Goal: Complete application form

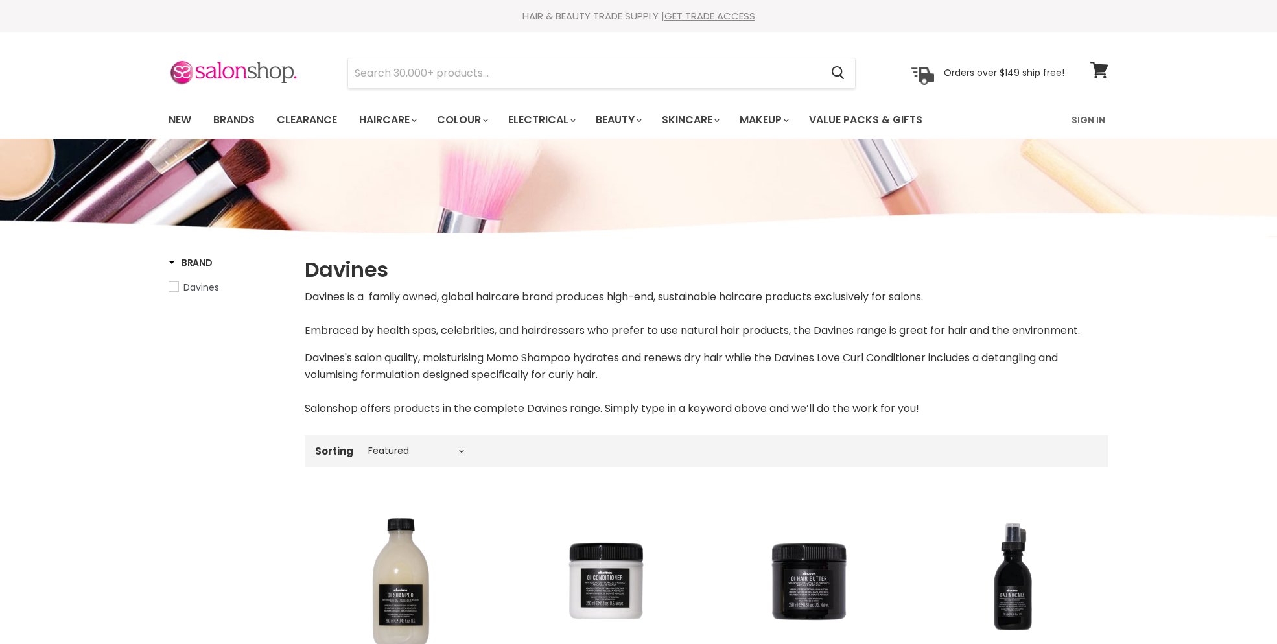
select select "manual"
click at [722, 13] on link "GET TRADE ACCESS" at bounding box center [709, 16] width 91 height 14
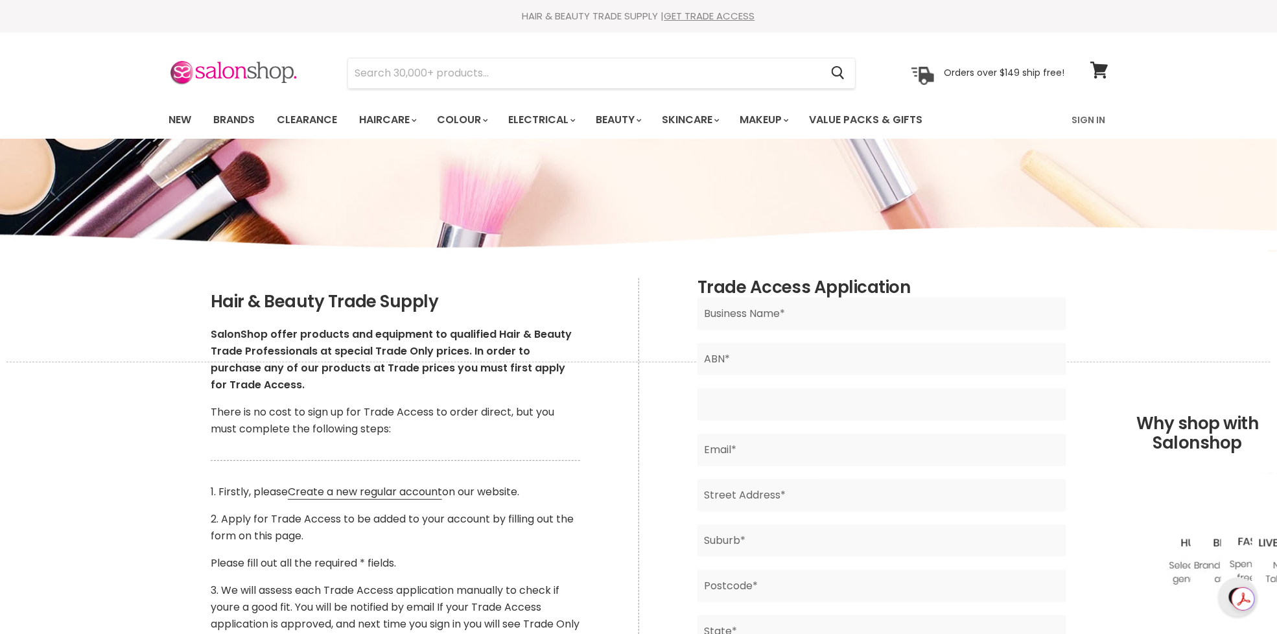
click at [762, 389] on input "Main content" at bounding box center [881, 404] width 369 height 32
click at [751, 356] on input "Main content" at bounding box center [881, 359] width 369 height 32
click at [747, 310] on input "Main content" at bounding box center [881, 314] width 369 height 32
type input "36th chamber"
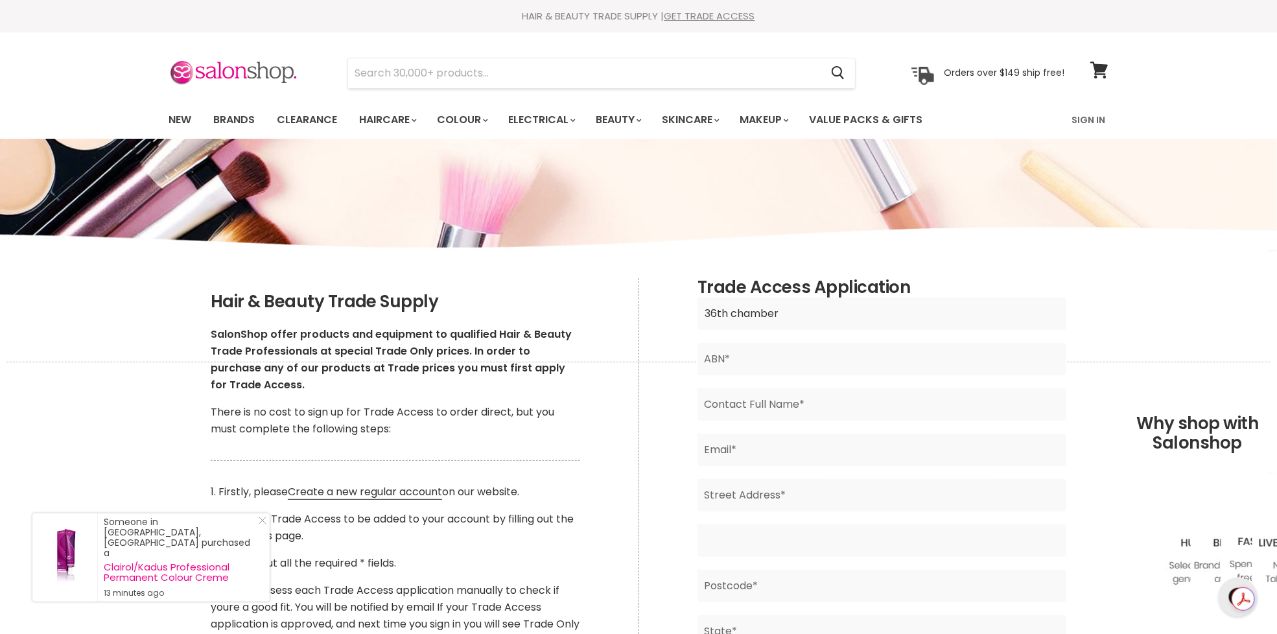
click at [778, 526] on input "Main content" at bounding box center [881, 540] width 369 height 32
click at [726, 363] on input "Main content" at bounding box center [881, 359] width 369 height 32
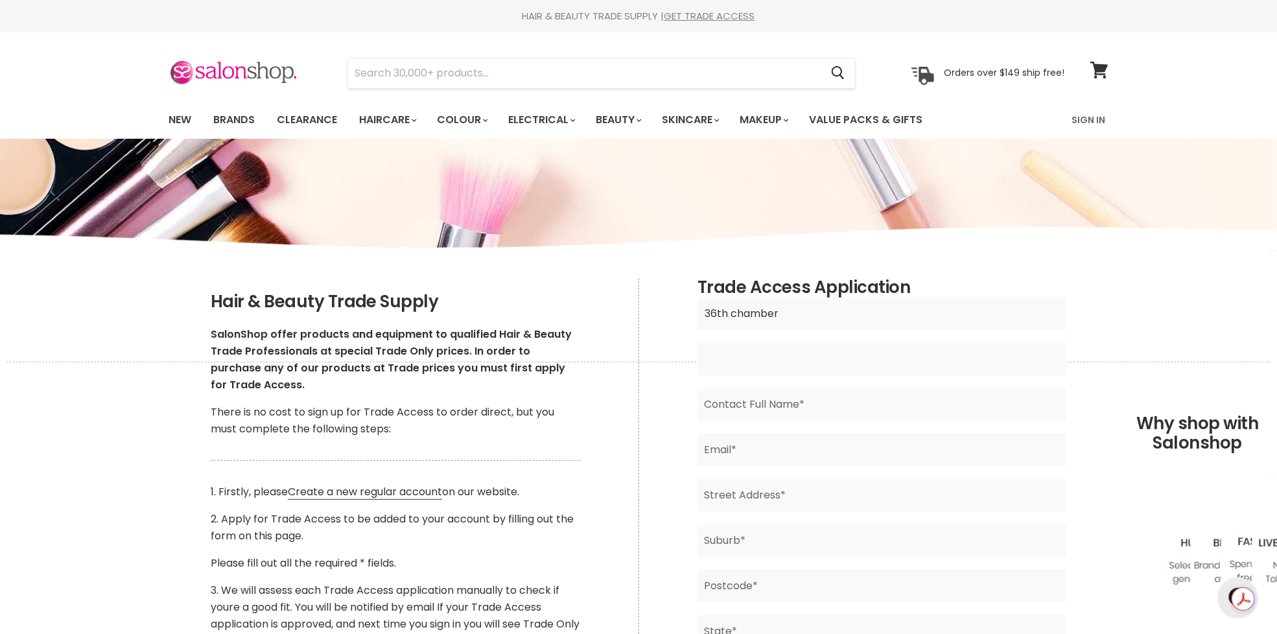
paste input "99 678 508 515"
type input "99 678 508 515"
click at [751, 403] on input "Main content" at bounding box center [881, 404] width 369 height 32
type input "[PERSON_NAME]"
drag, startPoint x: 835, startPoint y: 444, endPoint x: 485, endPoint y: 378, distance: 356.8
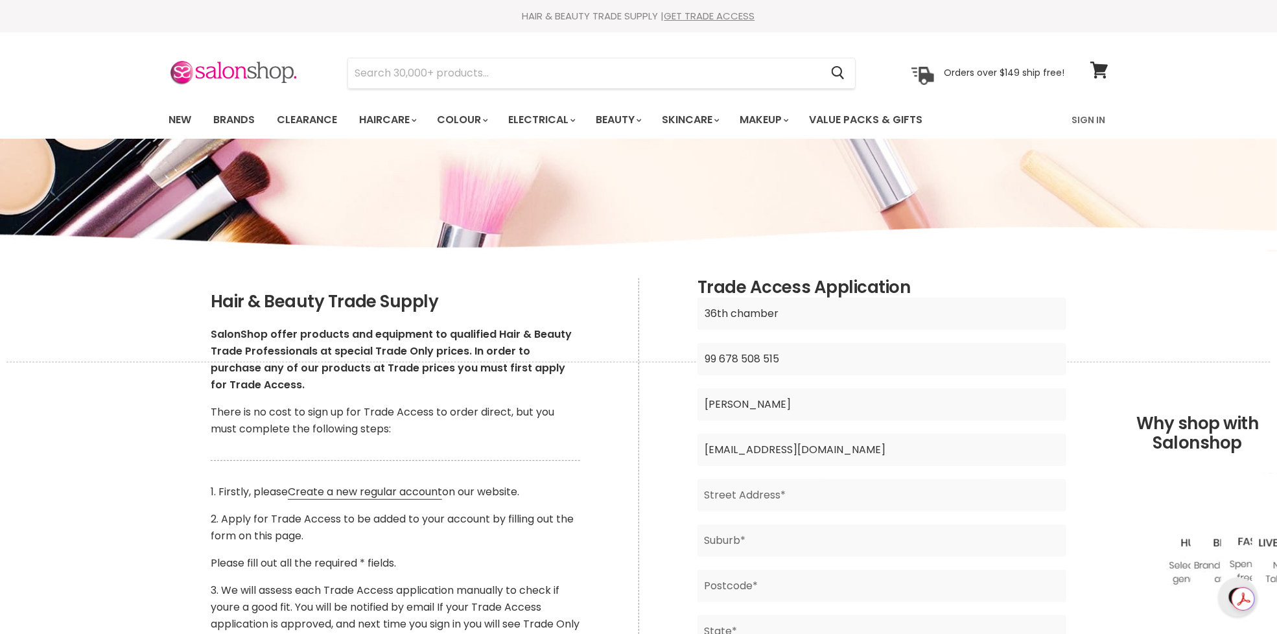
click at [467, 278] on div "Hair & Beauty Trade Supply SalonShop offer products and equipment to qualified …" at bounding box center [638, 278] width 972 height 0
type input "[EMAIL_ADDRESS][DOMAIN_NAME]"
click at [771, 485] on input "Main content" at bounding box center [881, 495] width 369 height 32
type input "[STREET_ADDRESS][PERSON_NAME]"
type input "Gungahlin"
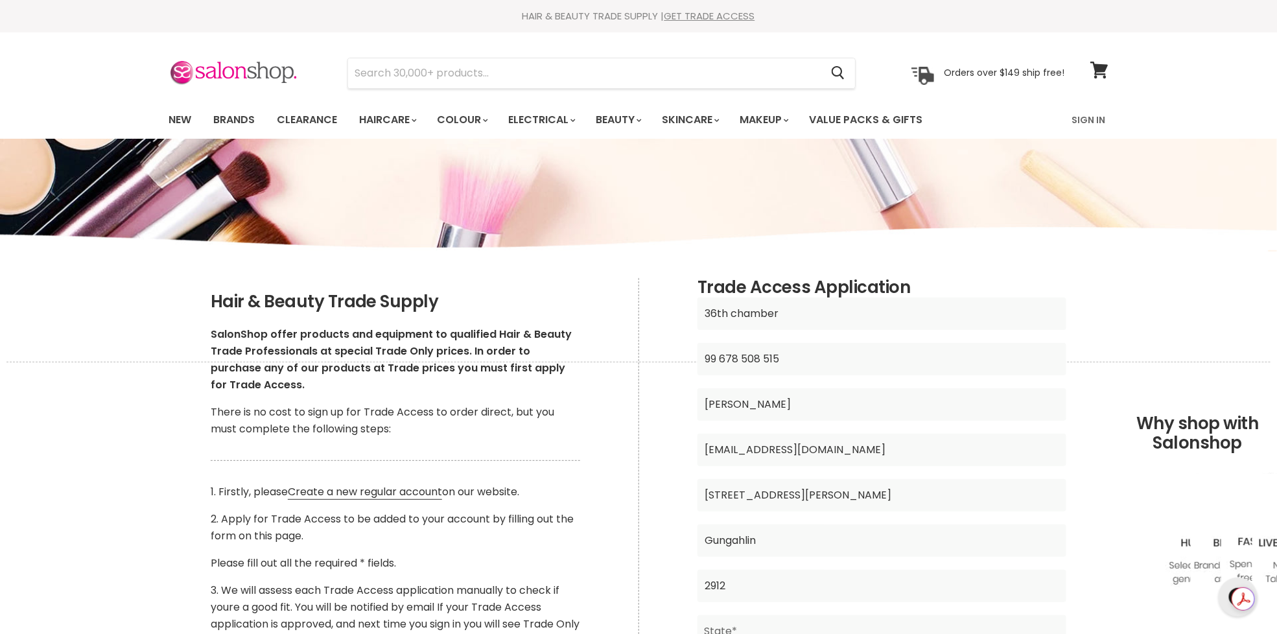
type input "2912"
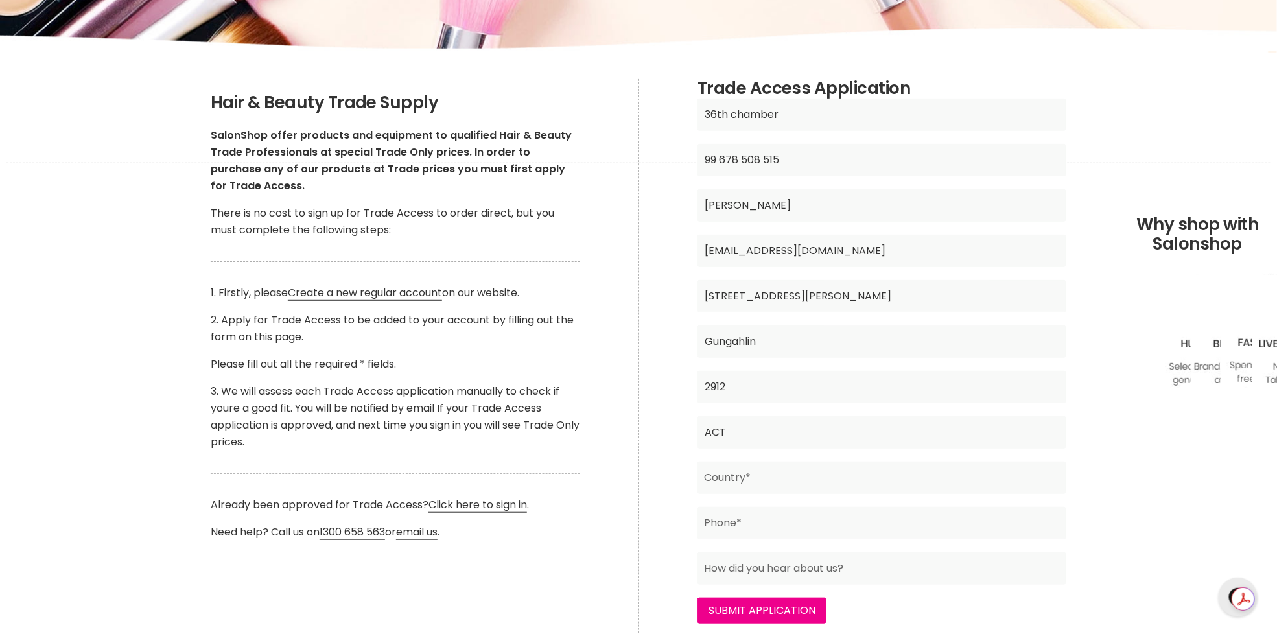
scroll to position [207, 0]
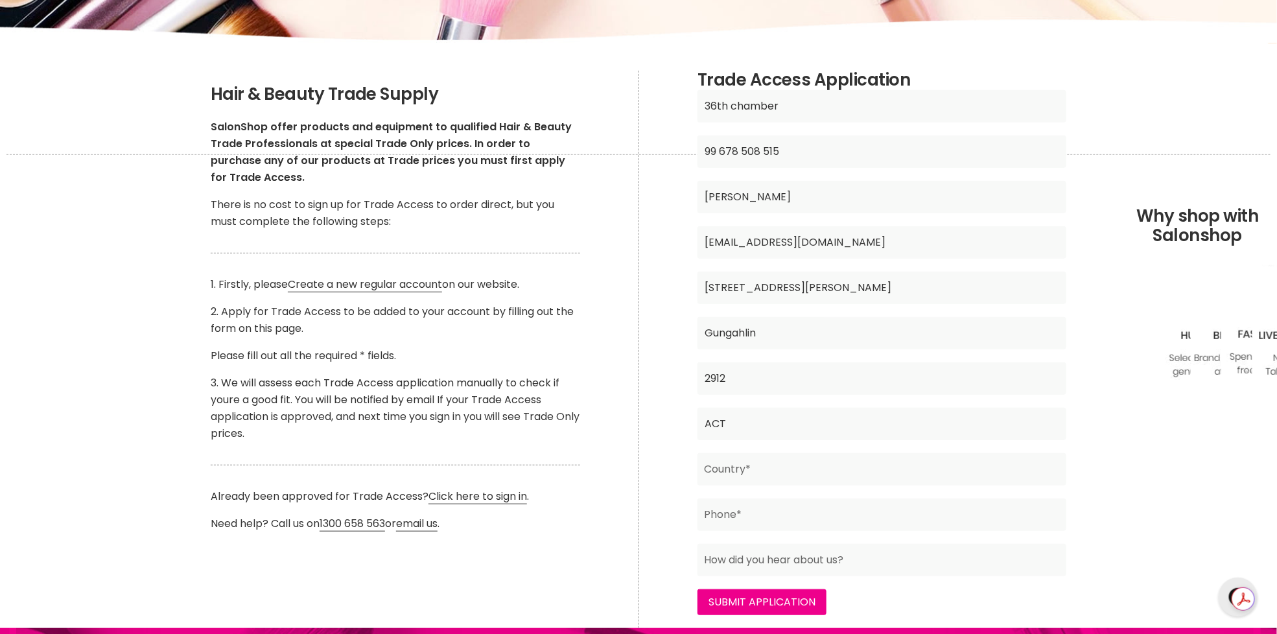
type input "ACT"
click at [753, 475] on input "Main content" at bounding box center [881, 469] width 369 height 32
type input "[GEOGRAPHIC_DATA]"
type input "0422366073"
click at [775, 564] on input "Main content" at bounding box center [881, 560] width 369 height 32
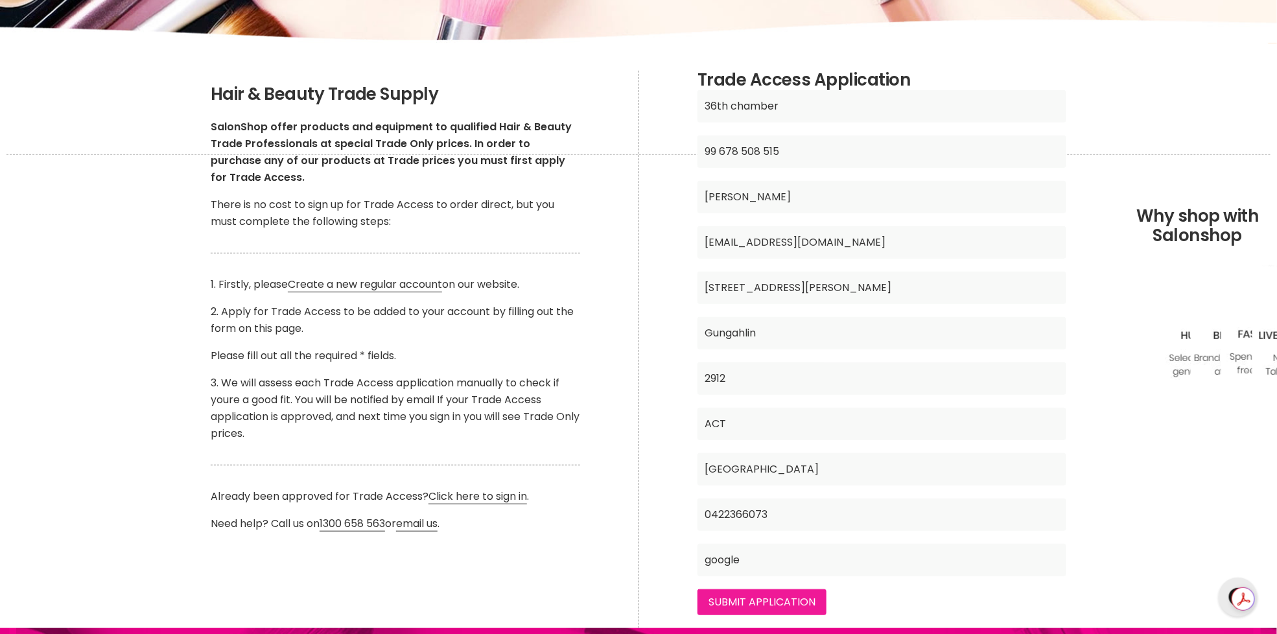
type input "google"
click at [789, 589] on input "Submit Application" at bounding box center [761, 602] width 129 height 26
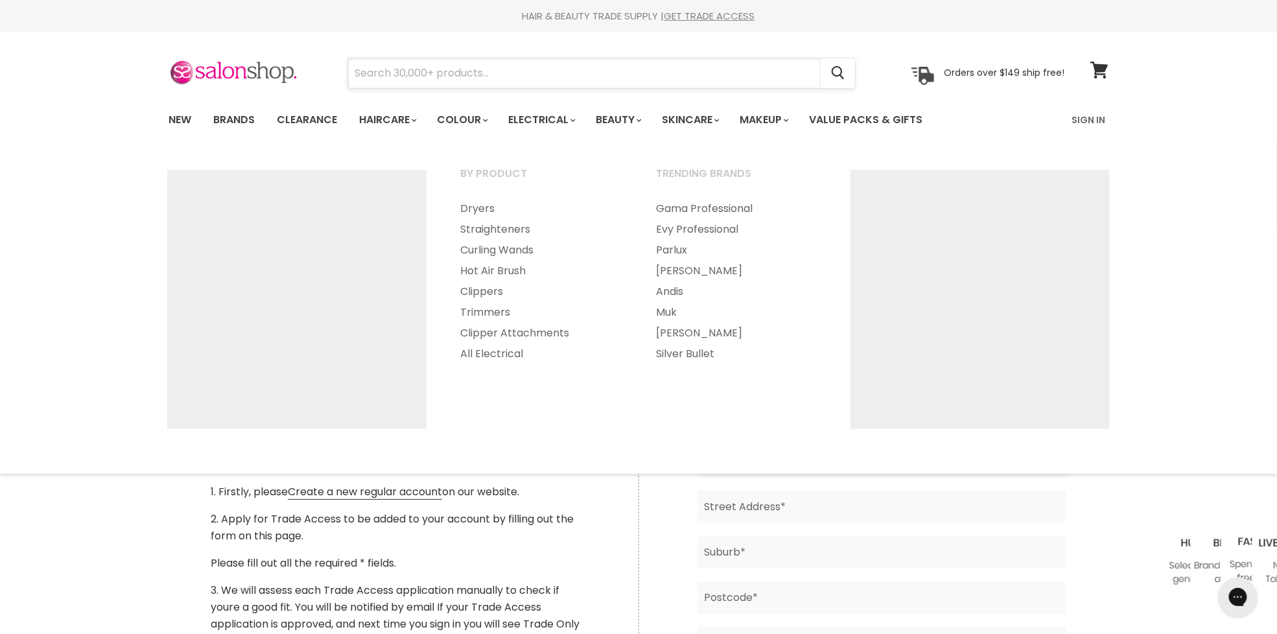
click at [537, 67] on input "Search" at bounding box center [584, 73] width 473 height 30
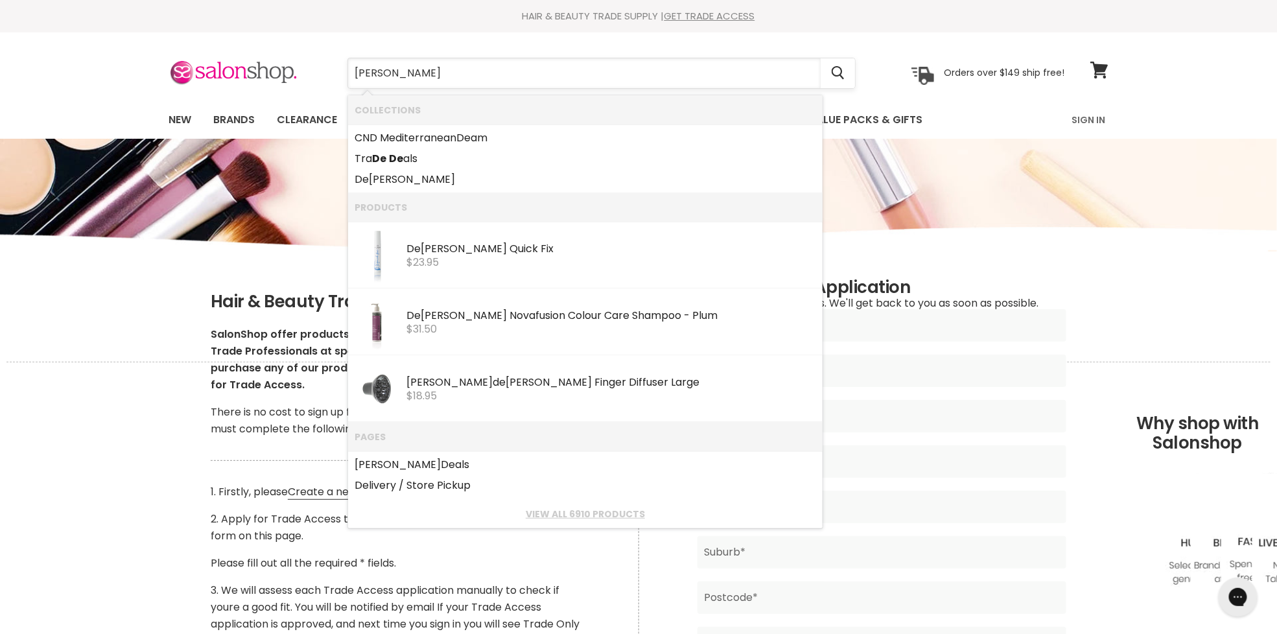
type input "devines"
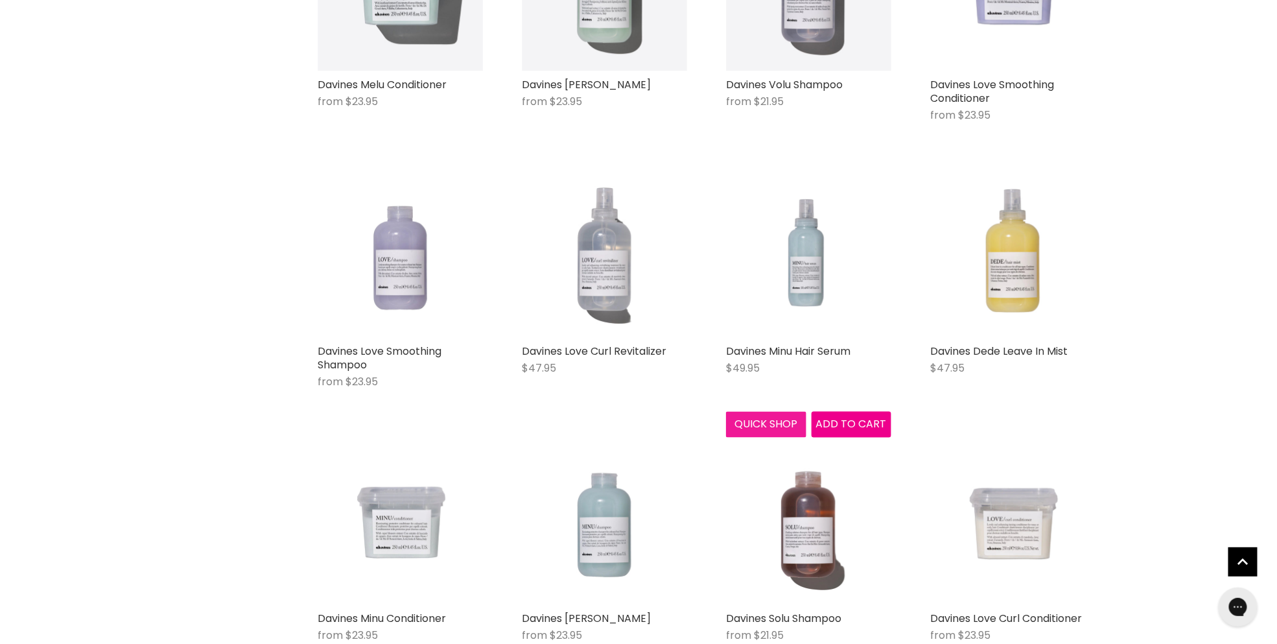
scroll to position [907, 0]
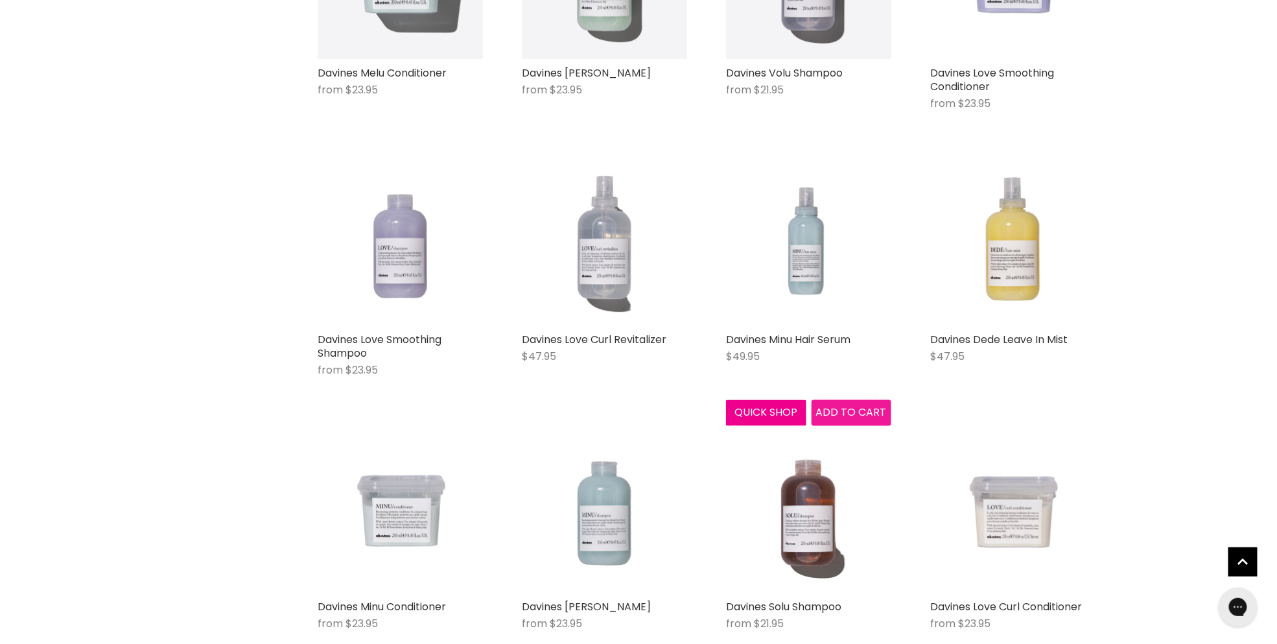
click at [836, 410] on span "Add to cart" at bounding box center [851, 412] width 71 height 15
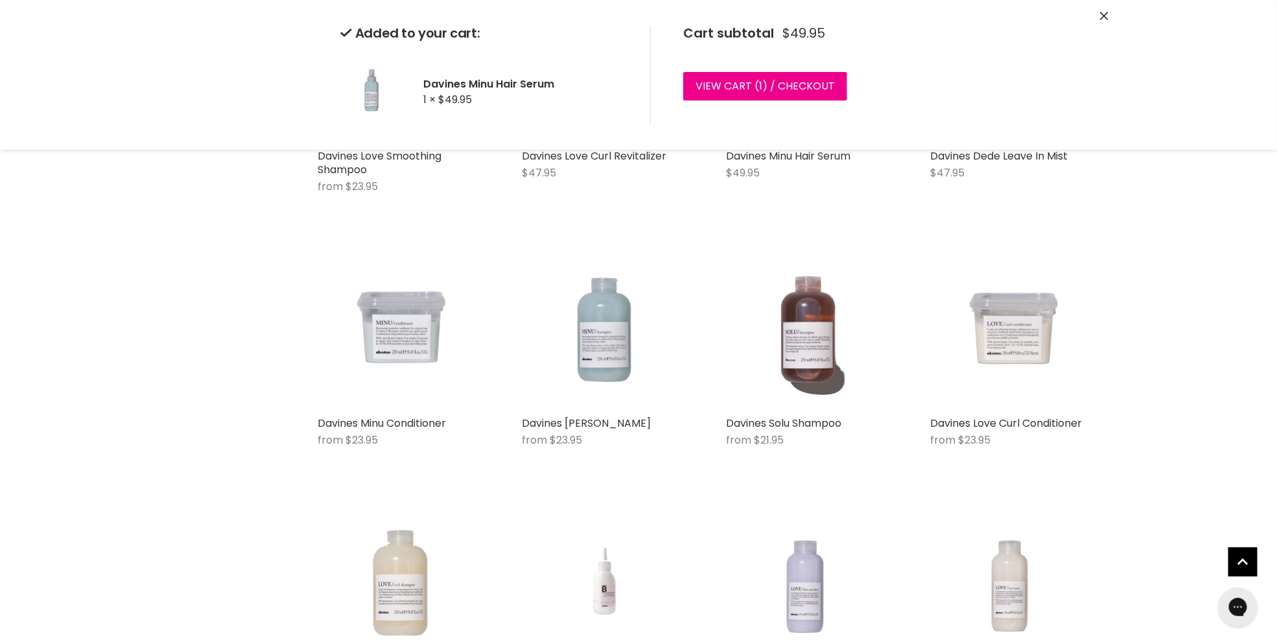
scroll to position [1102, 0]
